Goal: Transaction & Acquisition: Subscribe to service/newsletter

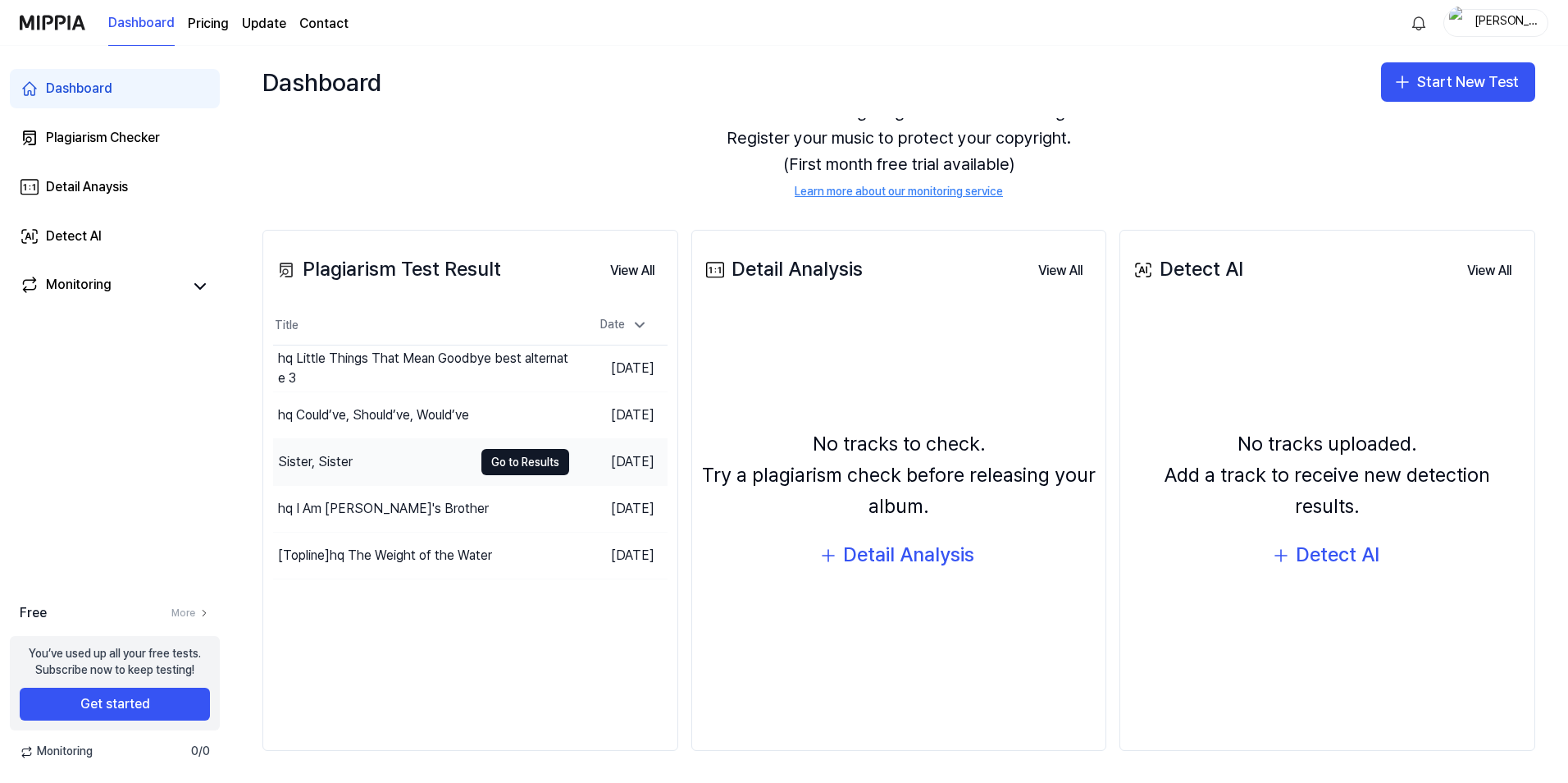
scroll to position [83, 0]
click at [1456, 87] on button "Start New Test" at bounding box center [1457, 81] width 154 height 39
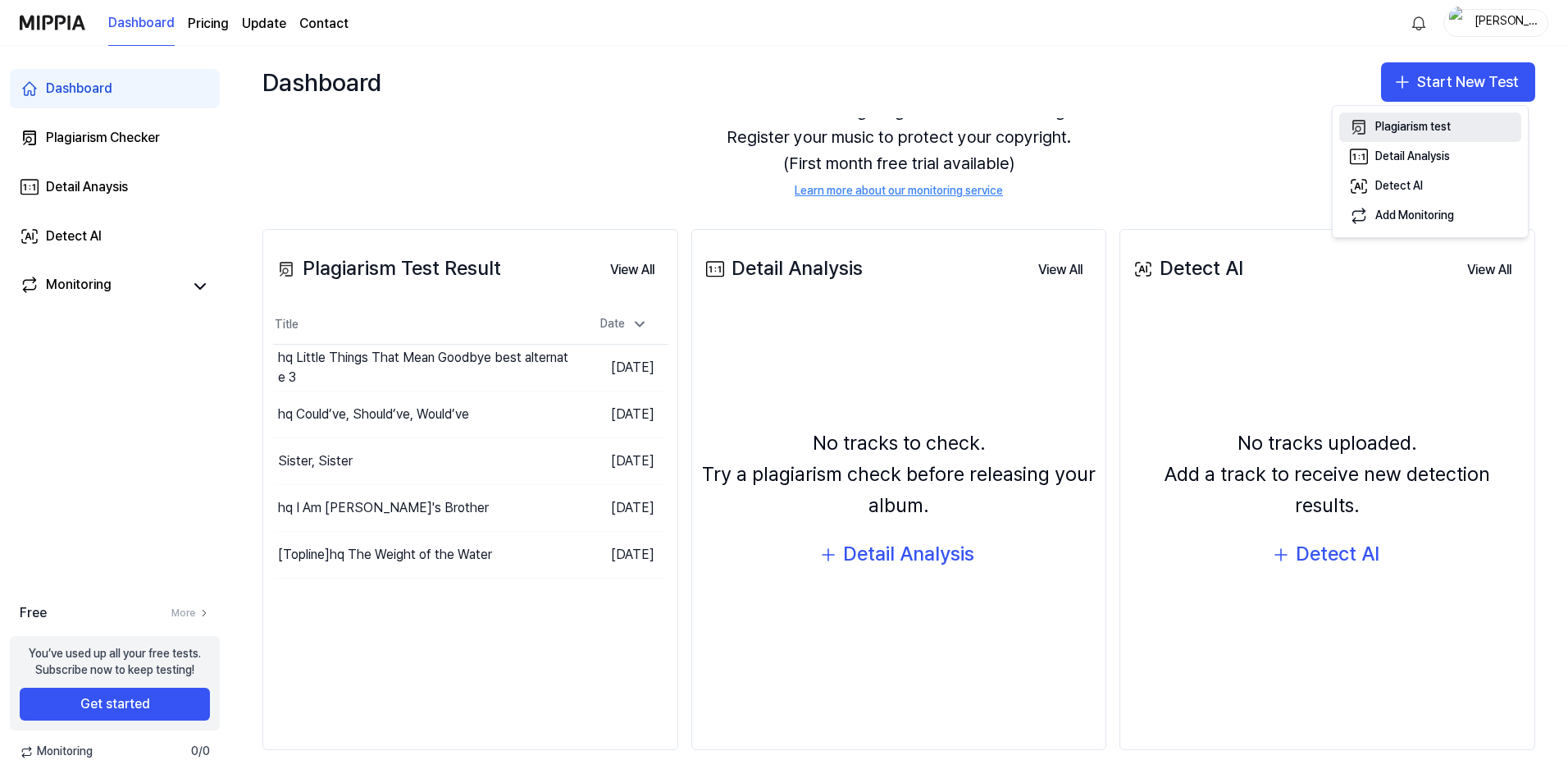
click at [1414, 124] on div "Plagiarism test" at bounding box center [1412, 126] width 75 height 16
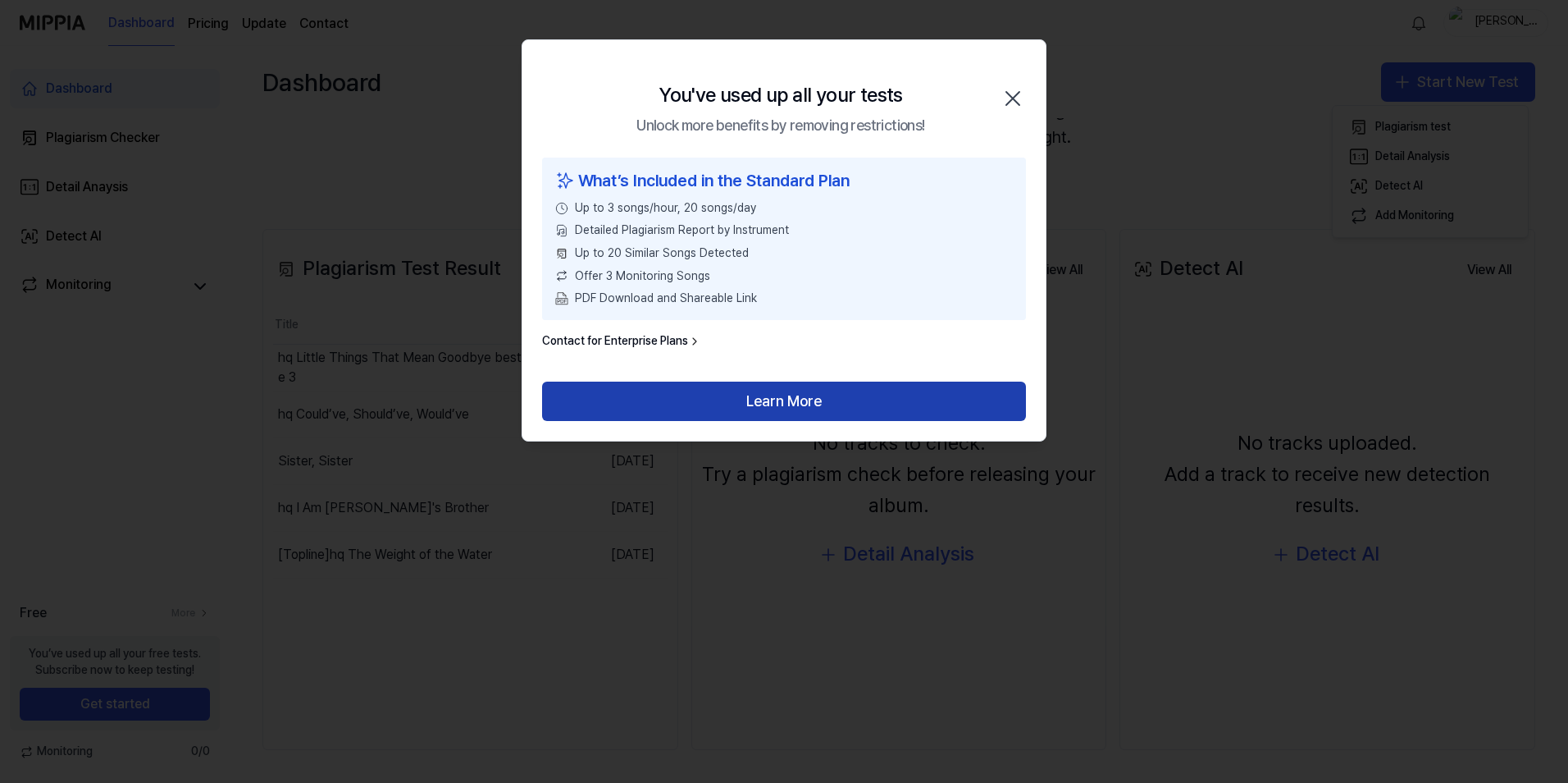
click at [798, 405] on button "Learn More" at bounding box center [784, 401] width 483 height 39
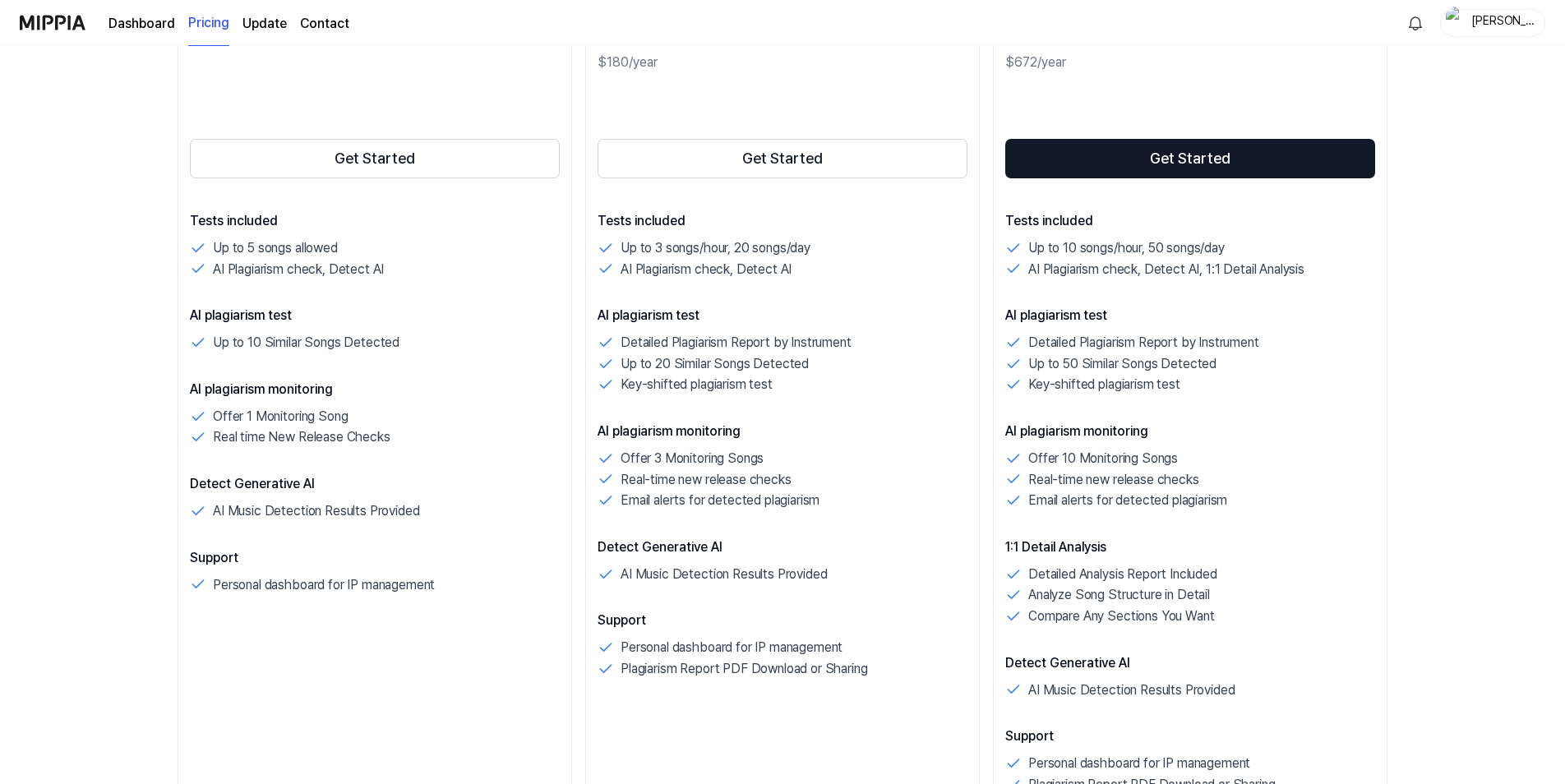
scroll to position [328, 0]
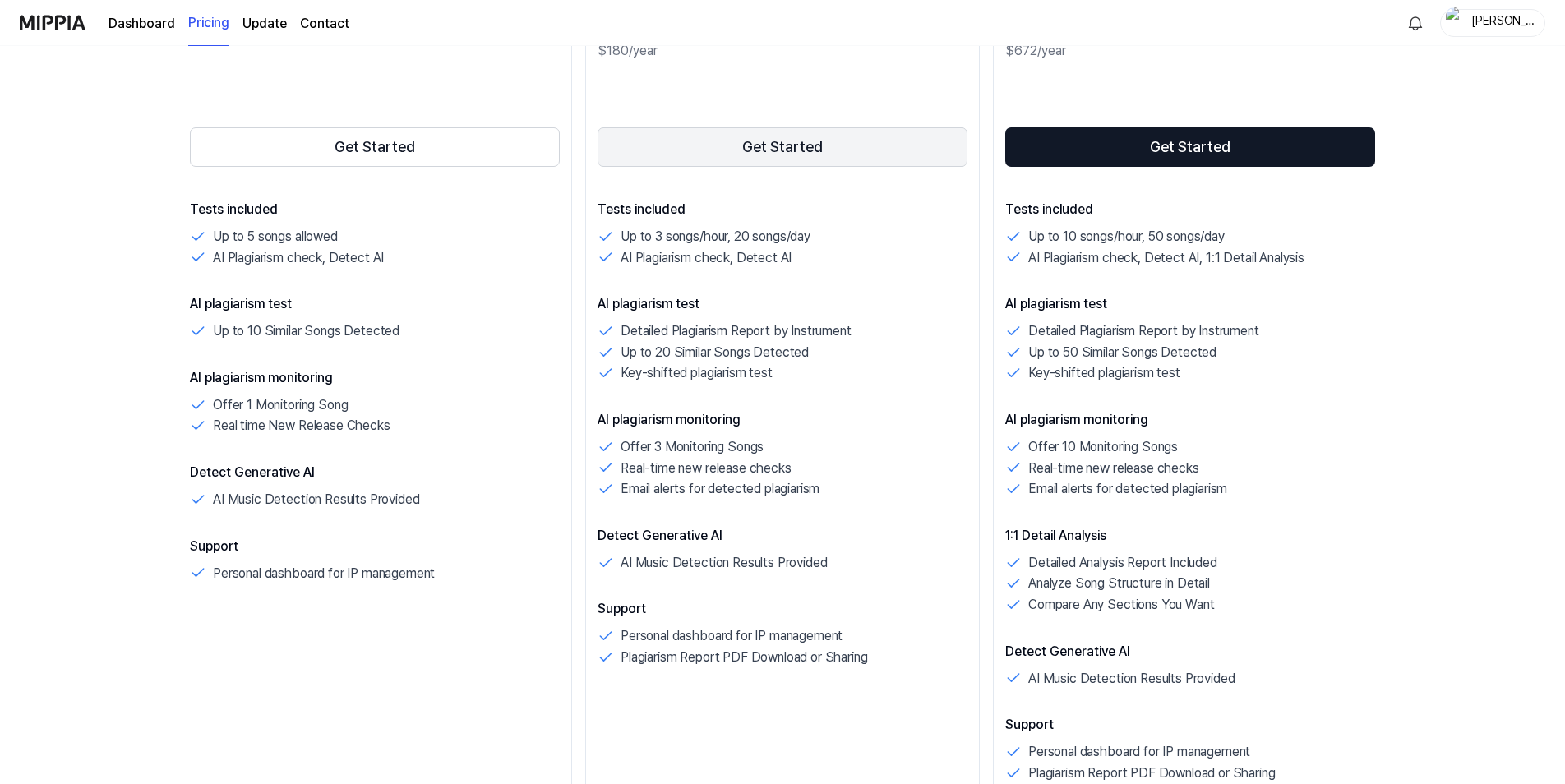
click at [797, 136] on button "Get Started" at bounding box center [782, 146] width 370 height 39
